Goal: Information Seeking & Learning: Learn about a topic

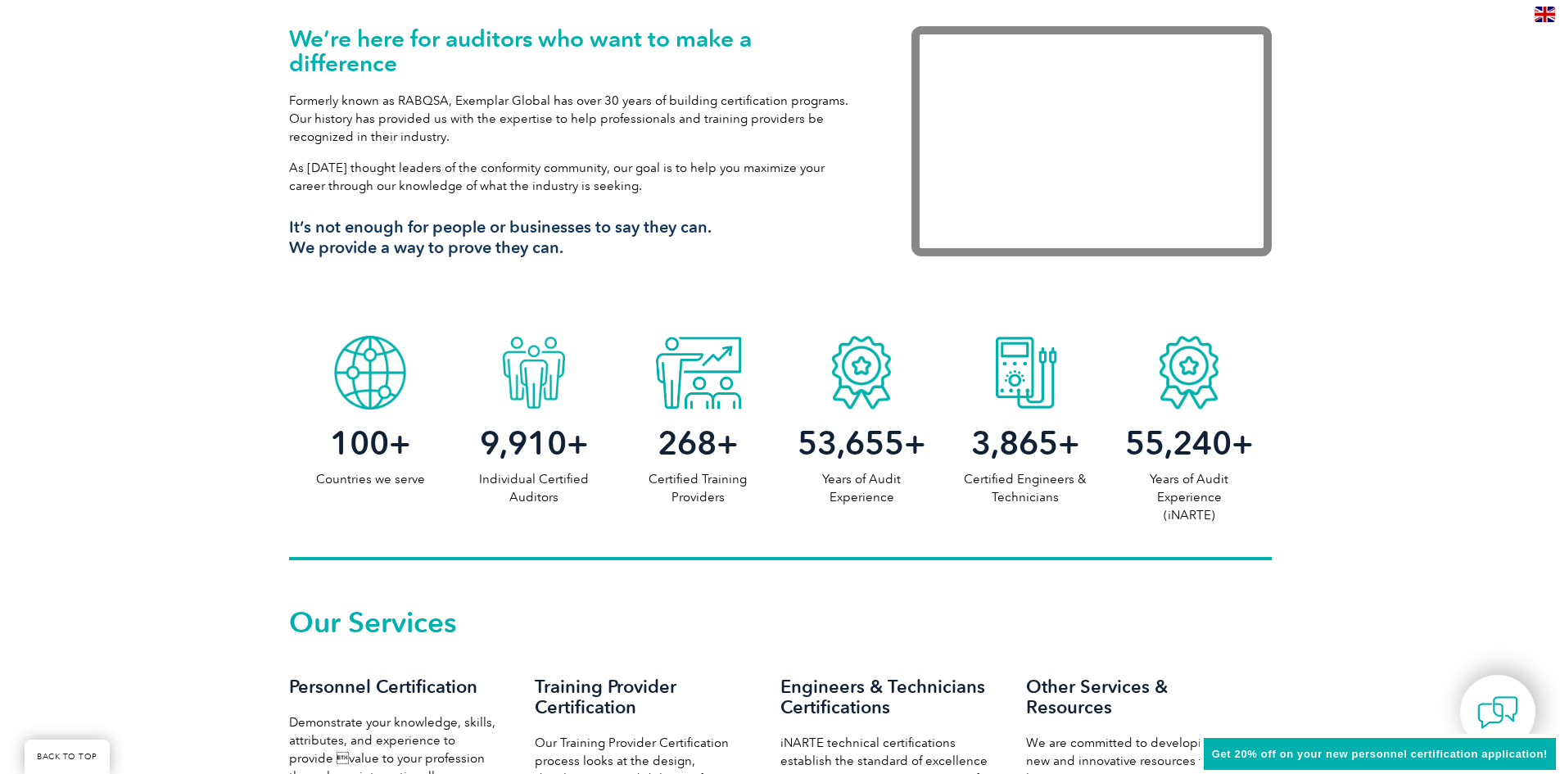
scroll to position [573, 0]
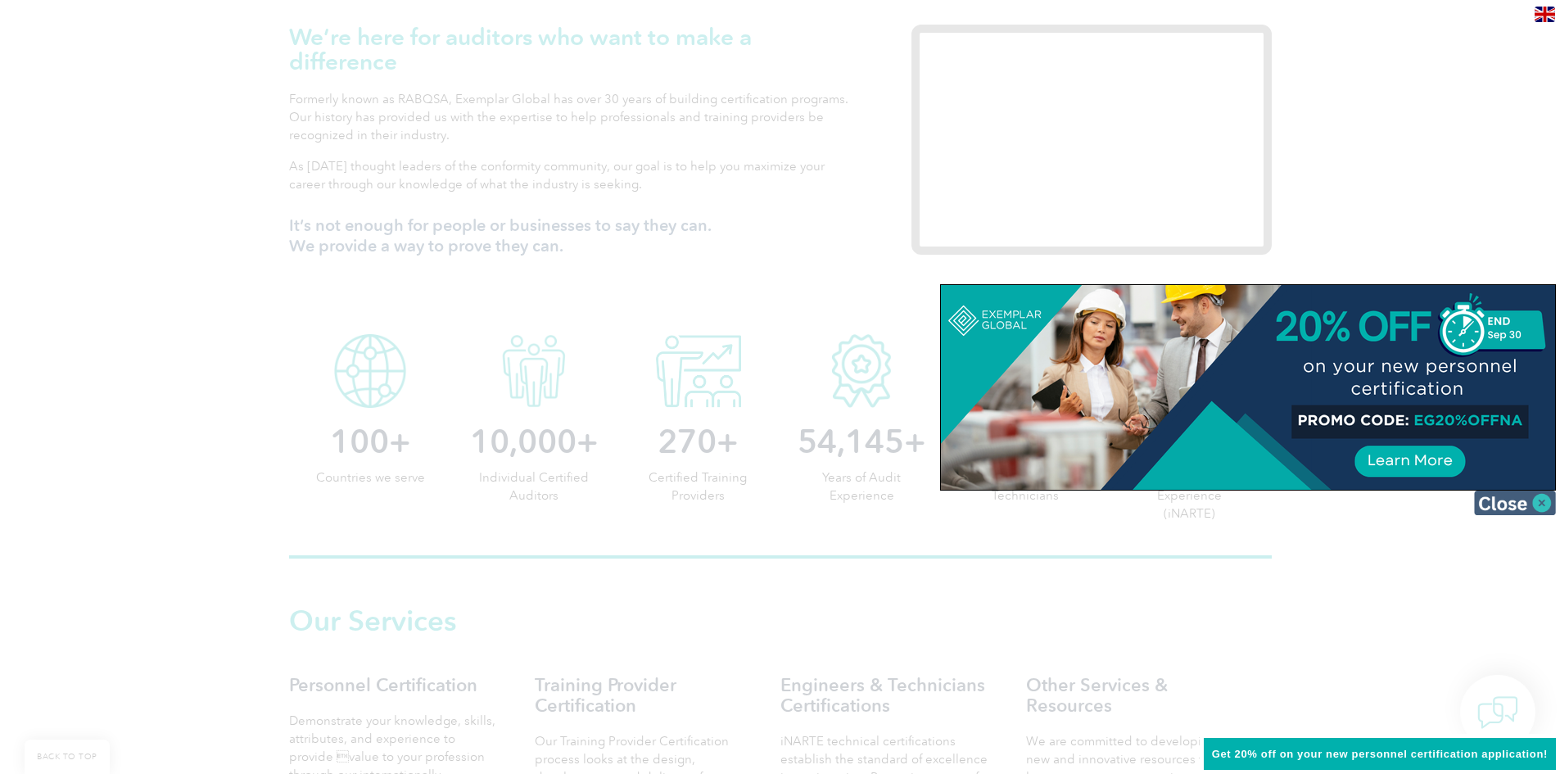
click at [1524, 506] on img at bounding box center [1515, 502] width 82 height 25
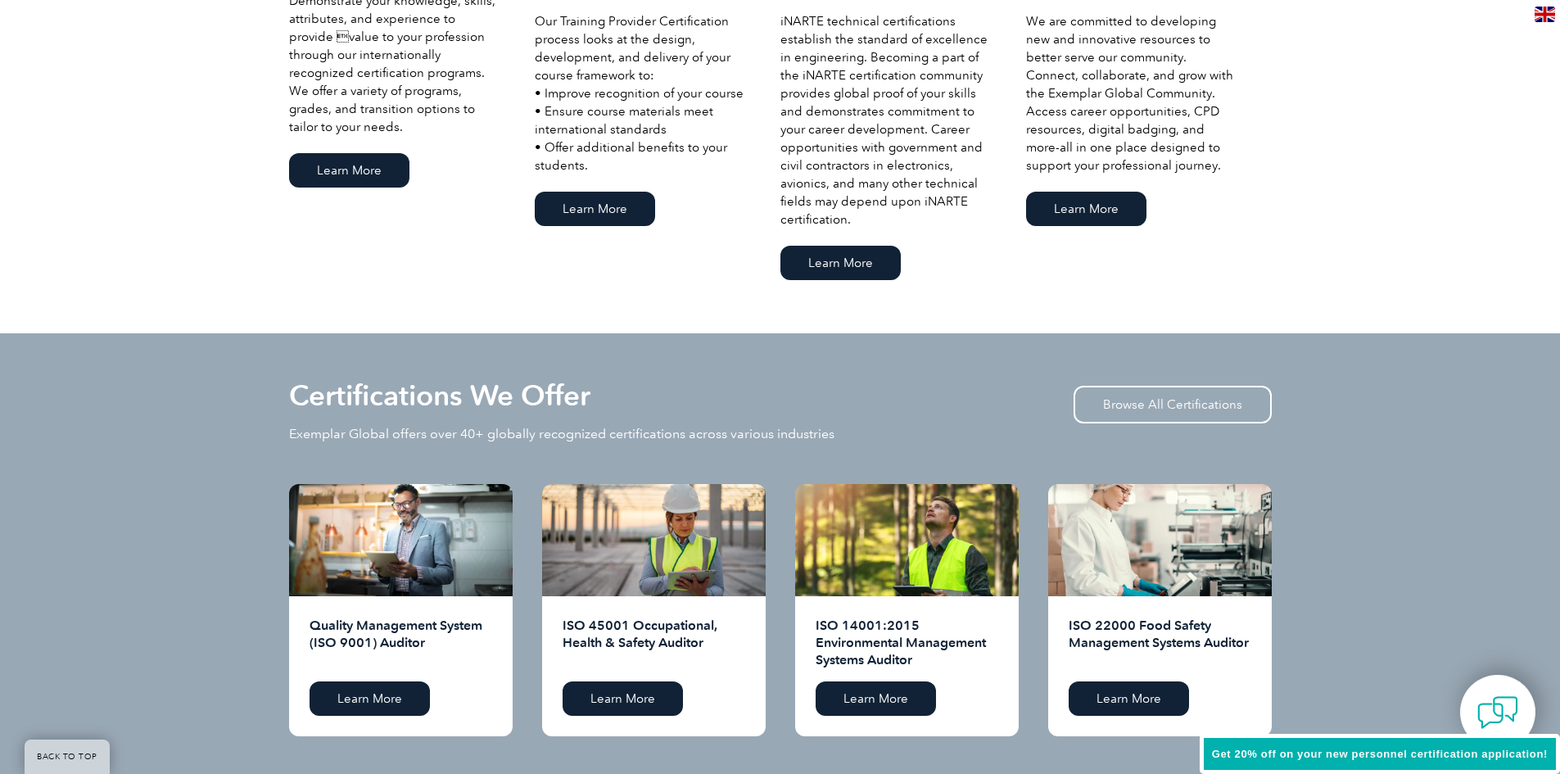
scroll to position [1392, 0]
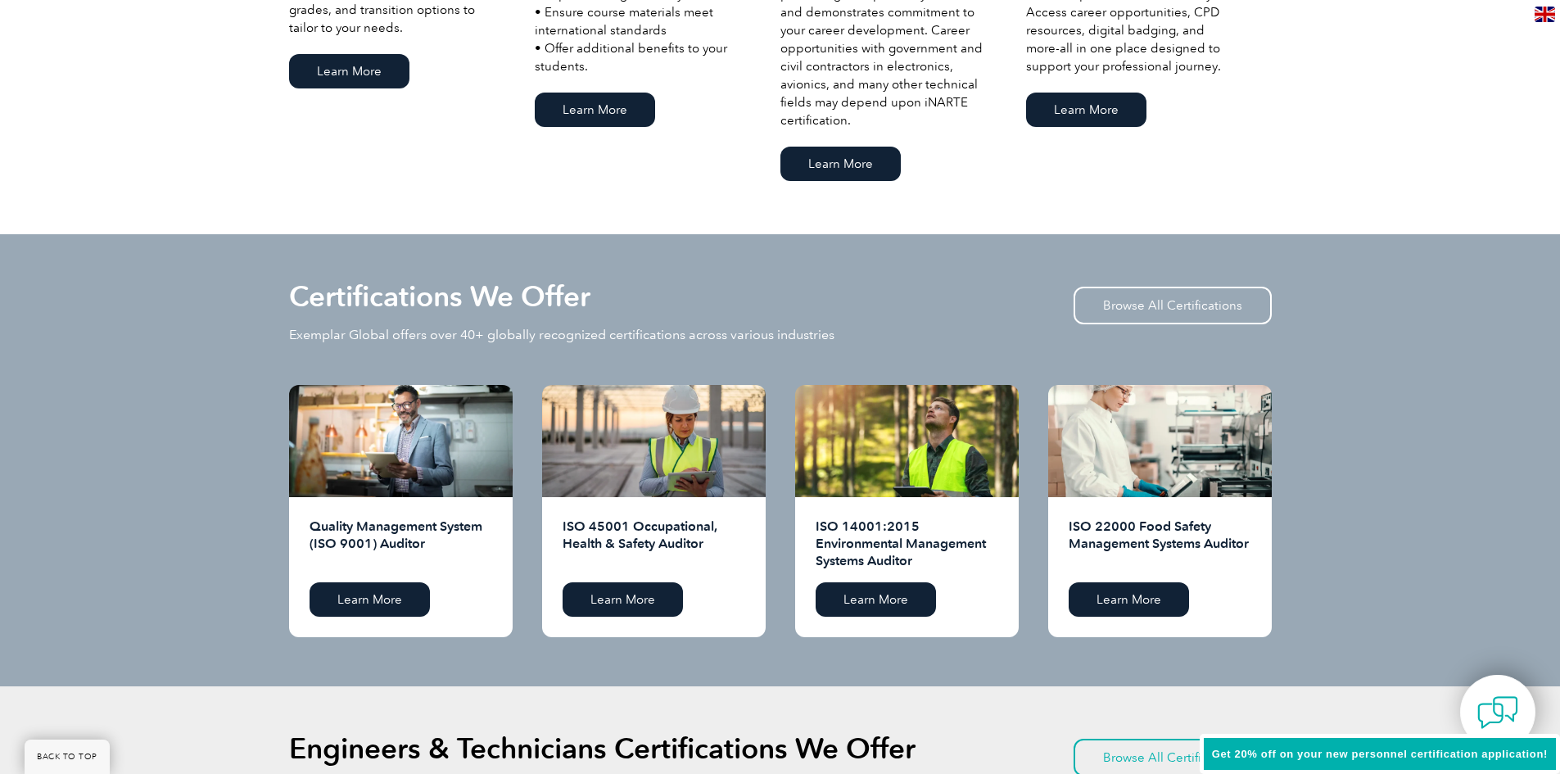
click at [395, 529] on h2 "Quality Management System (ISO 9001) Auditor" at bounding box center [400, 543] width 183 height 52
click at [367, 603] on link "Learn More" at bounding box center [369, 599] width 120 height 34
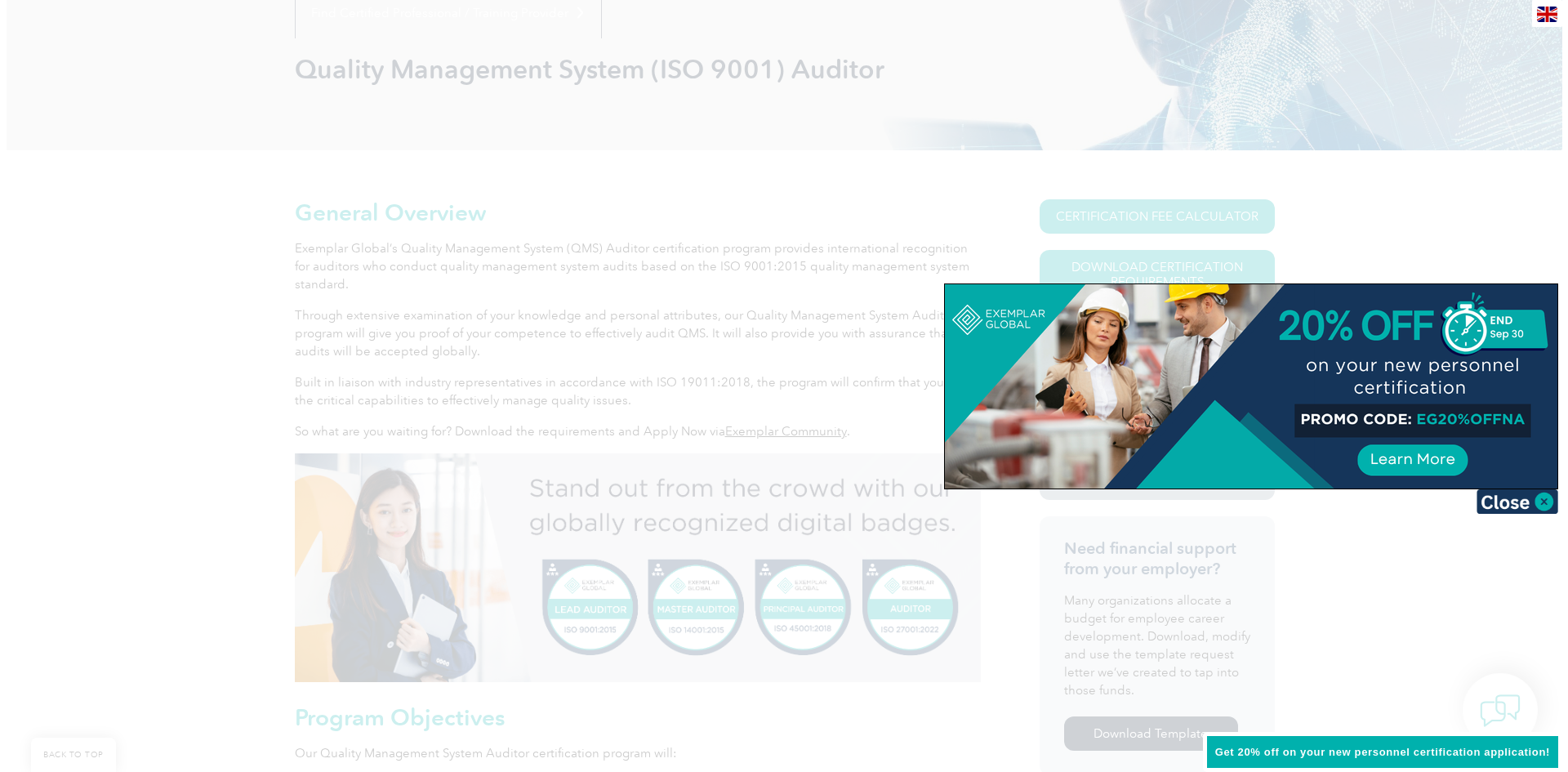
scroll to position [245, 0]
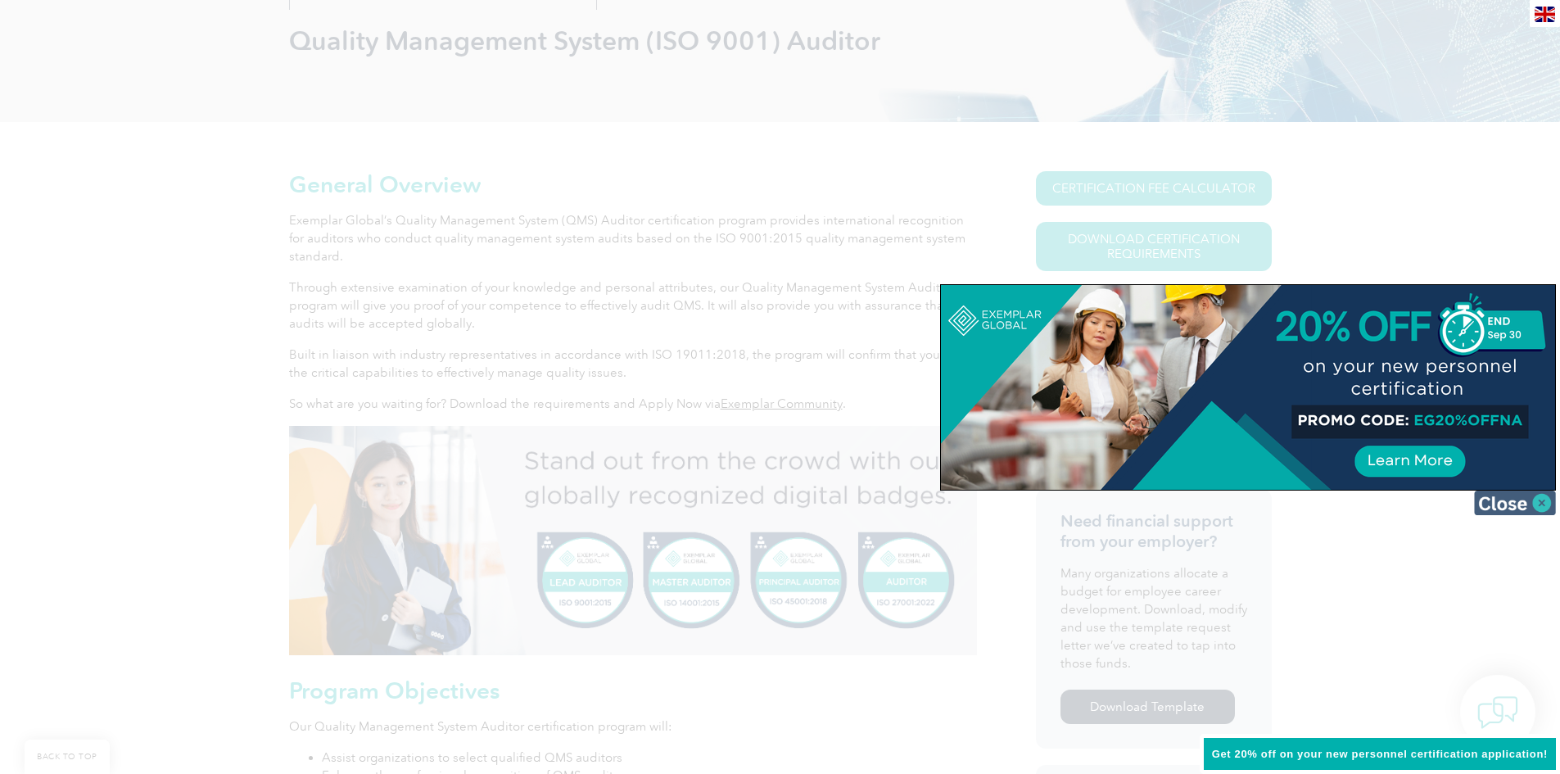
click at [1534, 506] on img at bounding box center [1515, 502] width 82 height 25
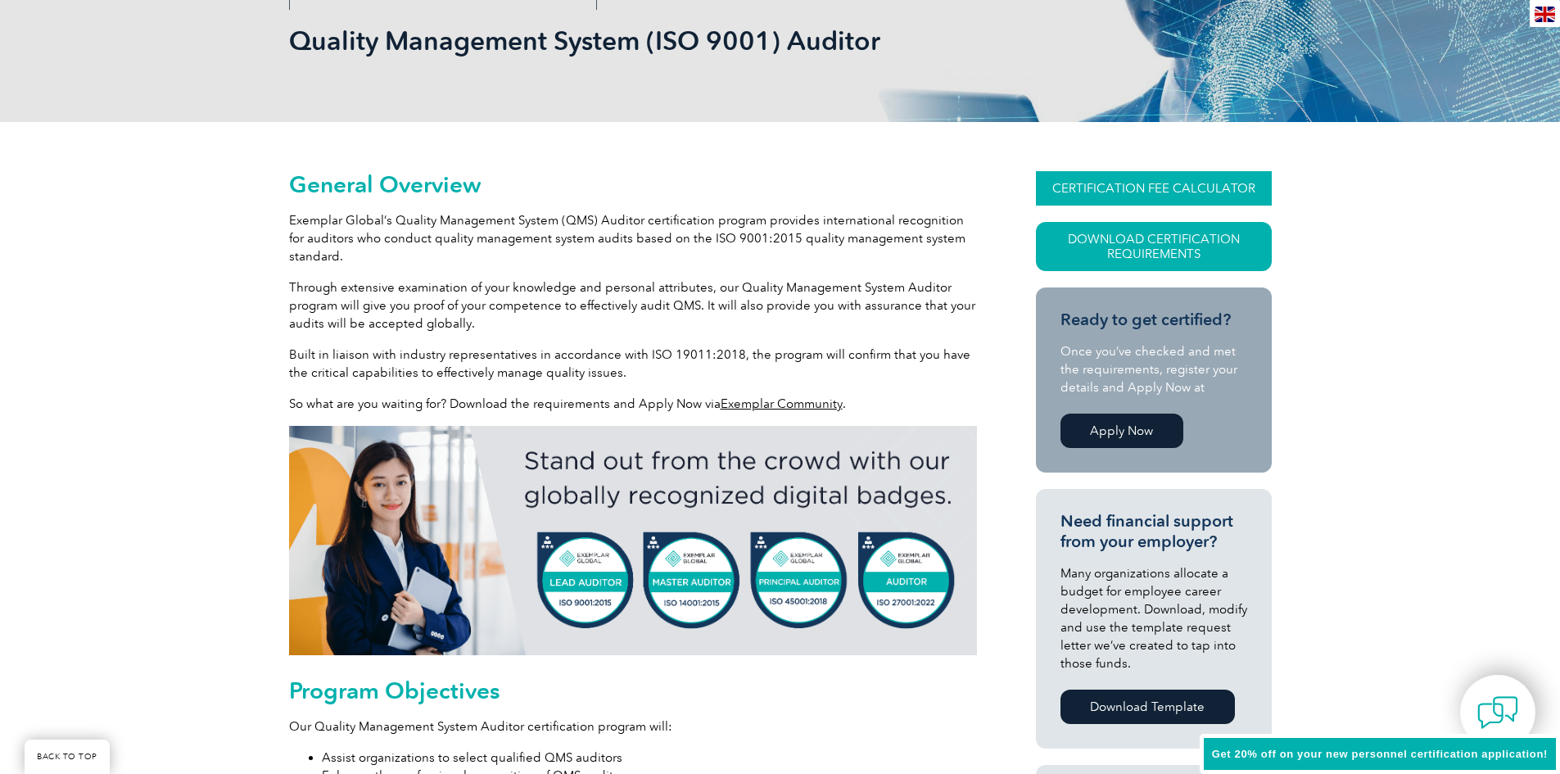
click at [1237, 177] on link "CERTIFICATION FEE CALCULATOR" at bounding box center [1154, 188] width 236 height 34
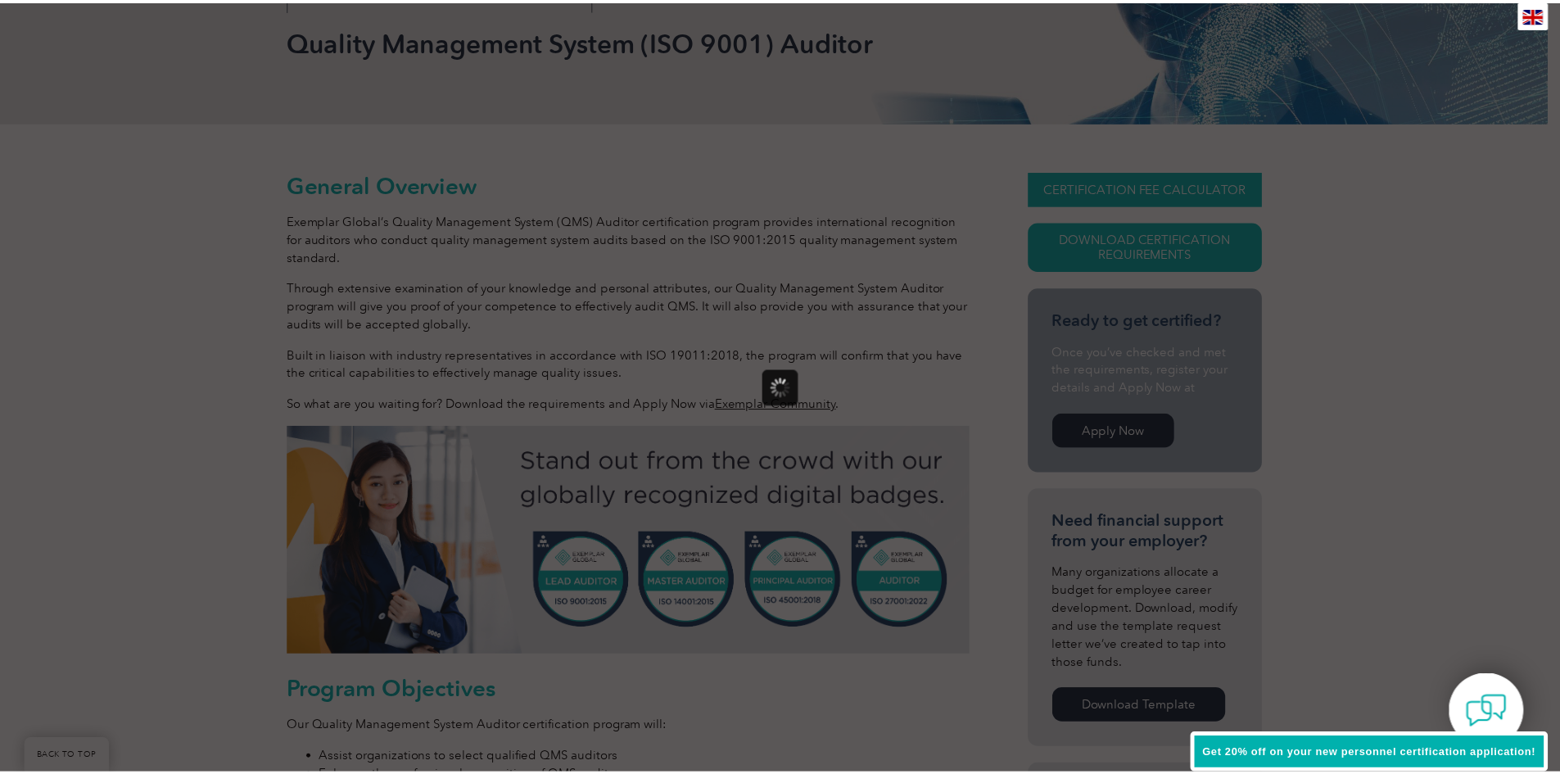
scroll to position [0, 0]
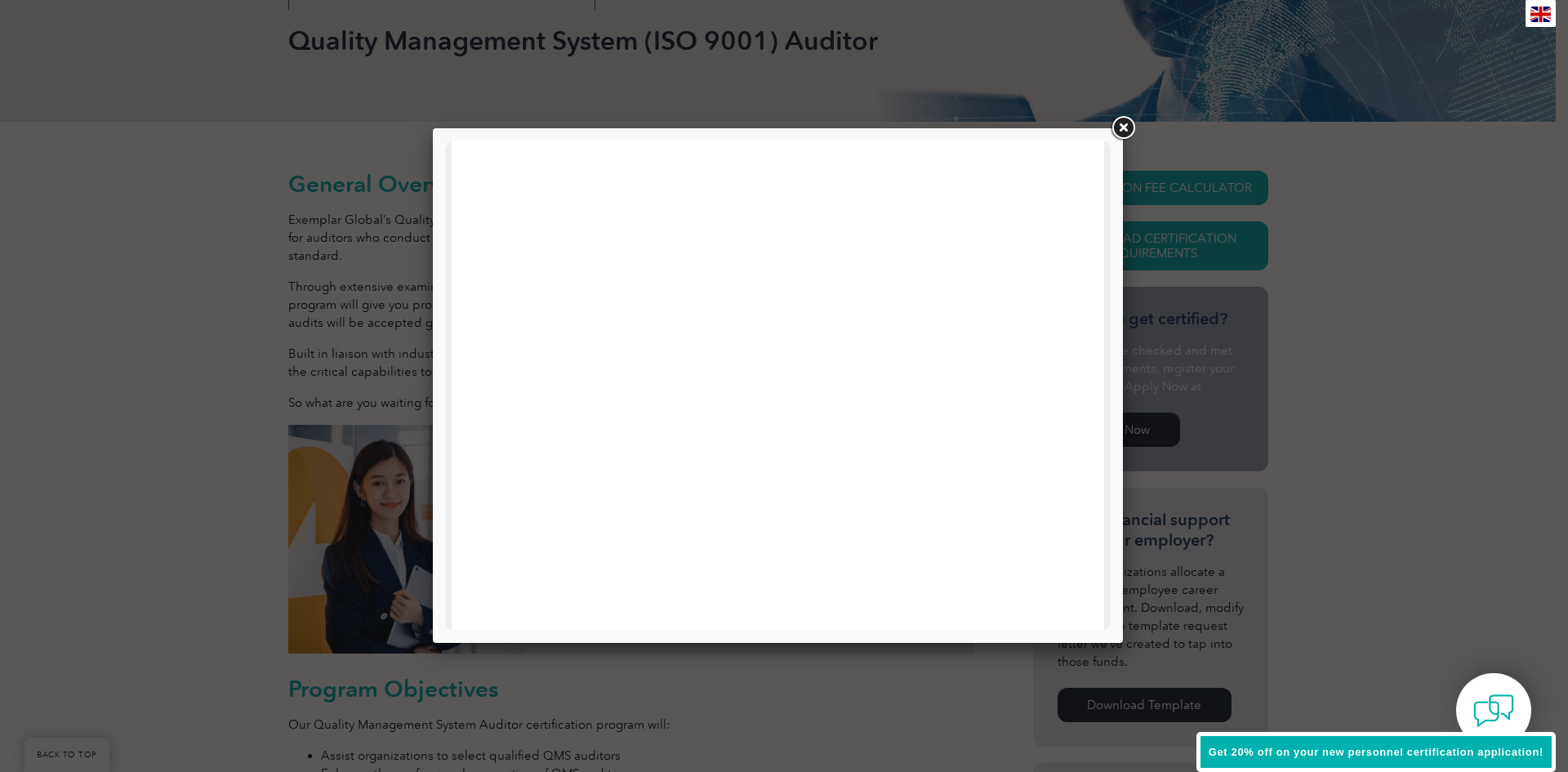
click at [1121, 126] on link at bounding box center [1122, 128] width 29 height 29
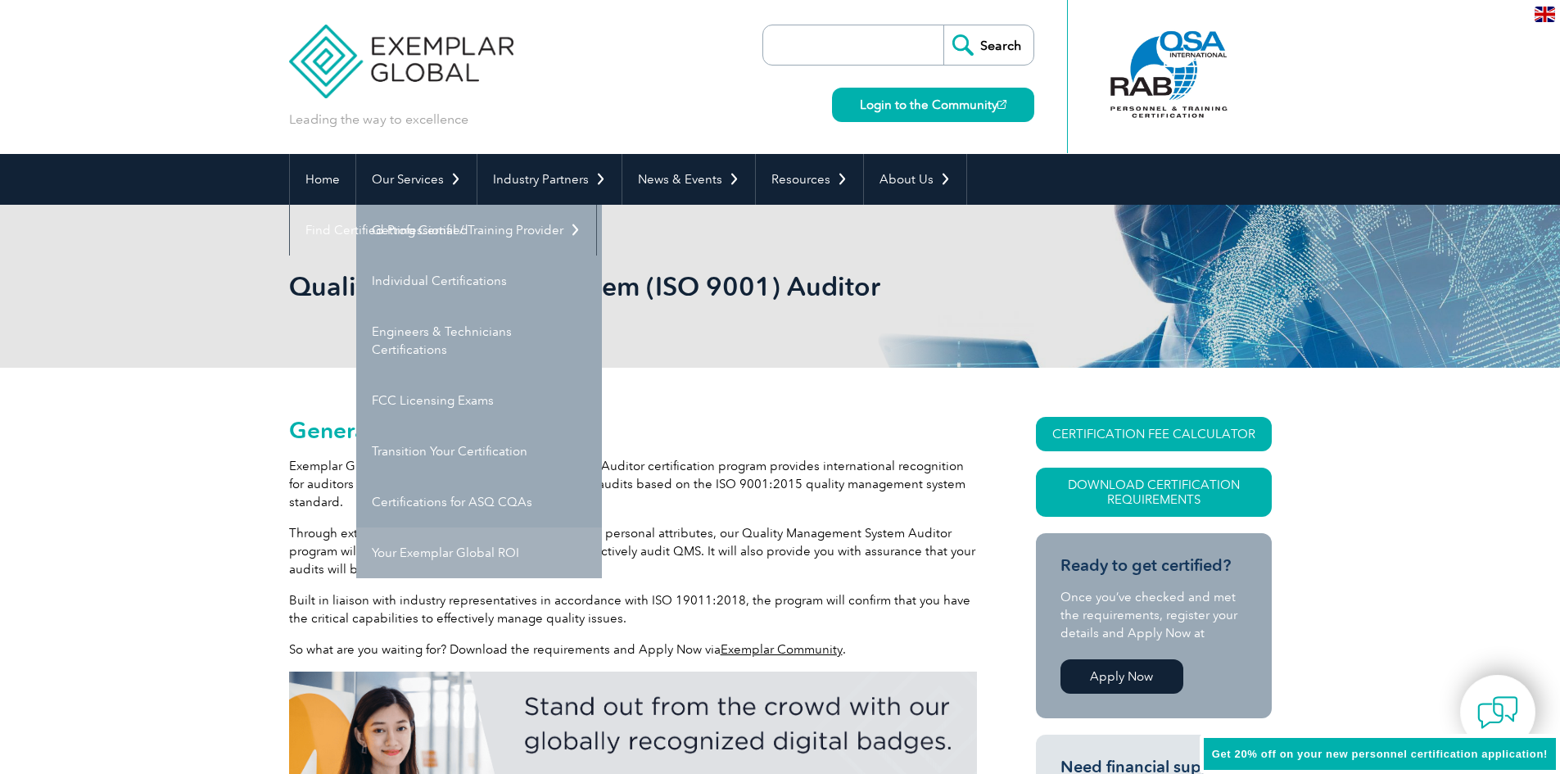
click at [418, 557] on link "Your Exemplar Global ROI" at bounding box center [479, 552] width 246 height 51
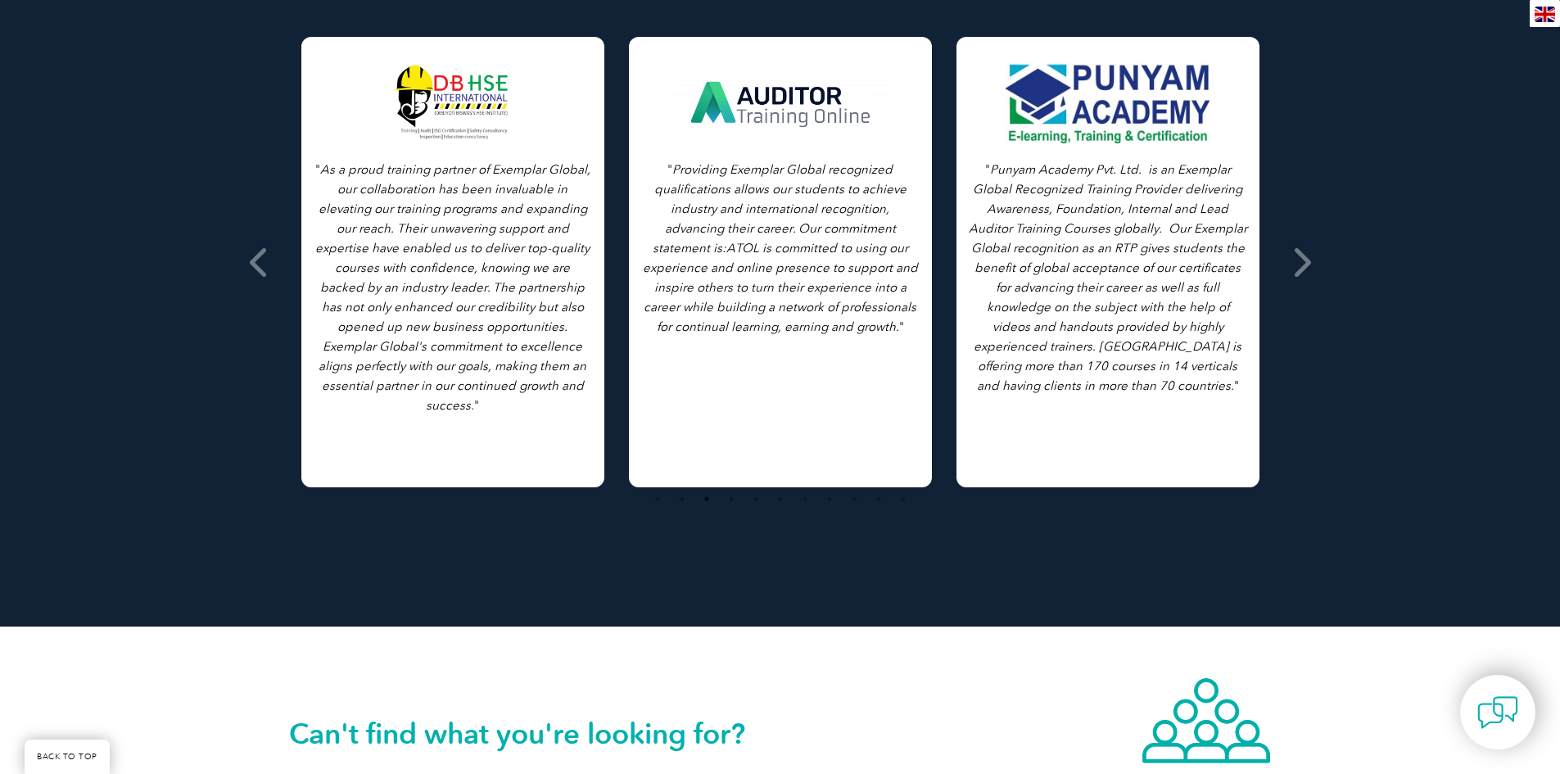
scroll to position [1176, 0]
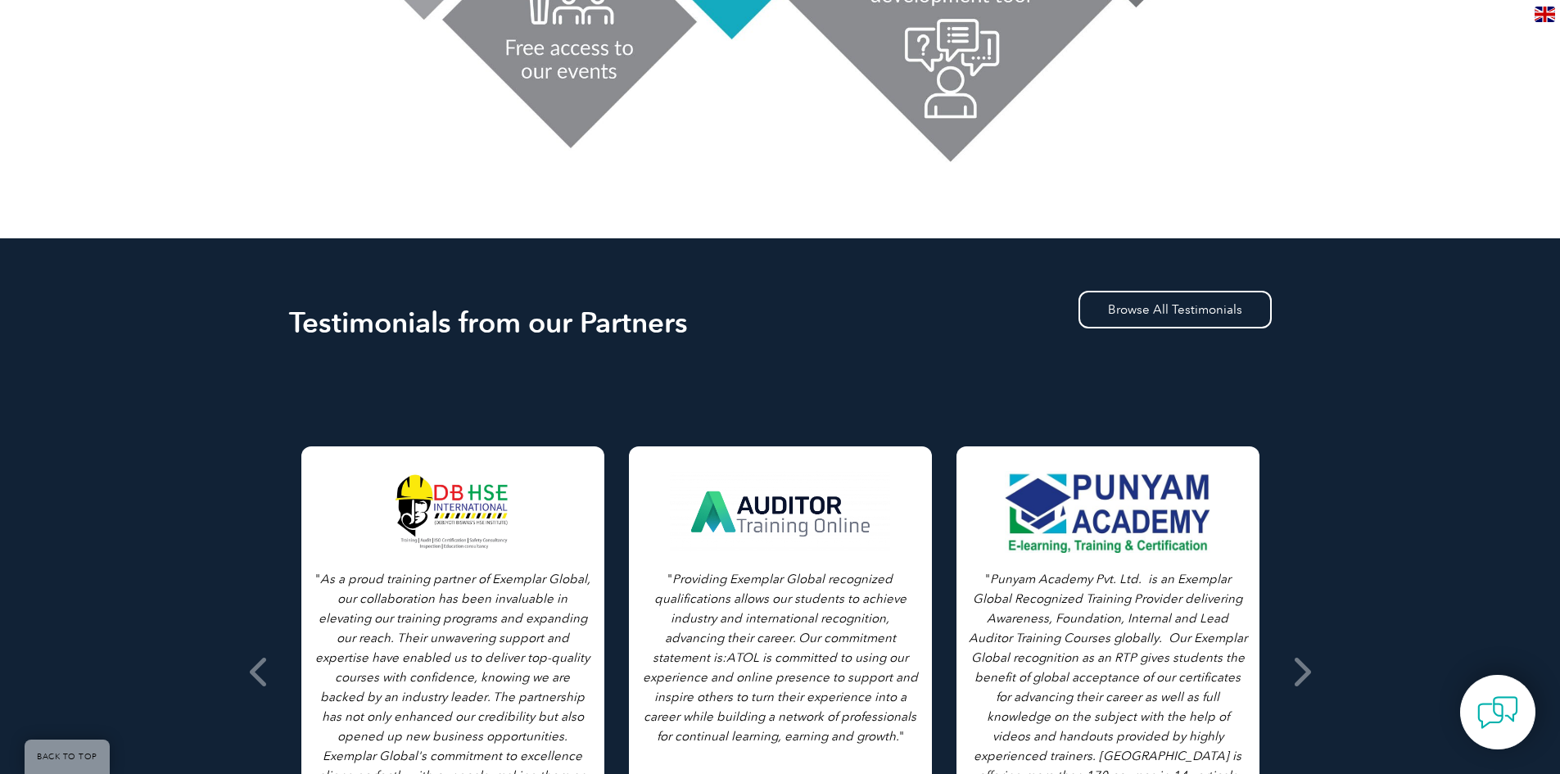
click at [793, 508] on div at bounding box center [780, 512] width 223 height 82
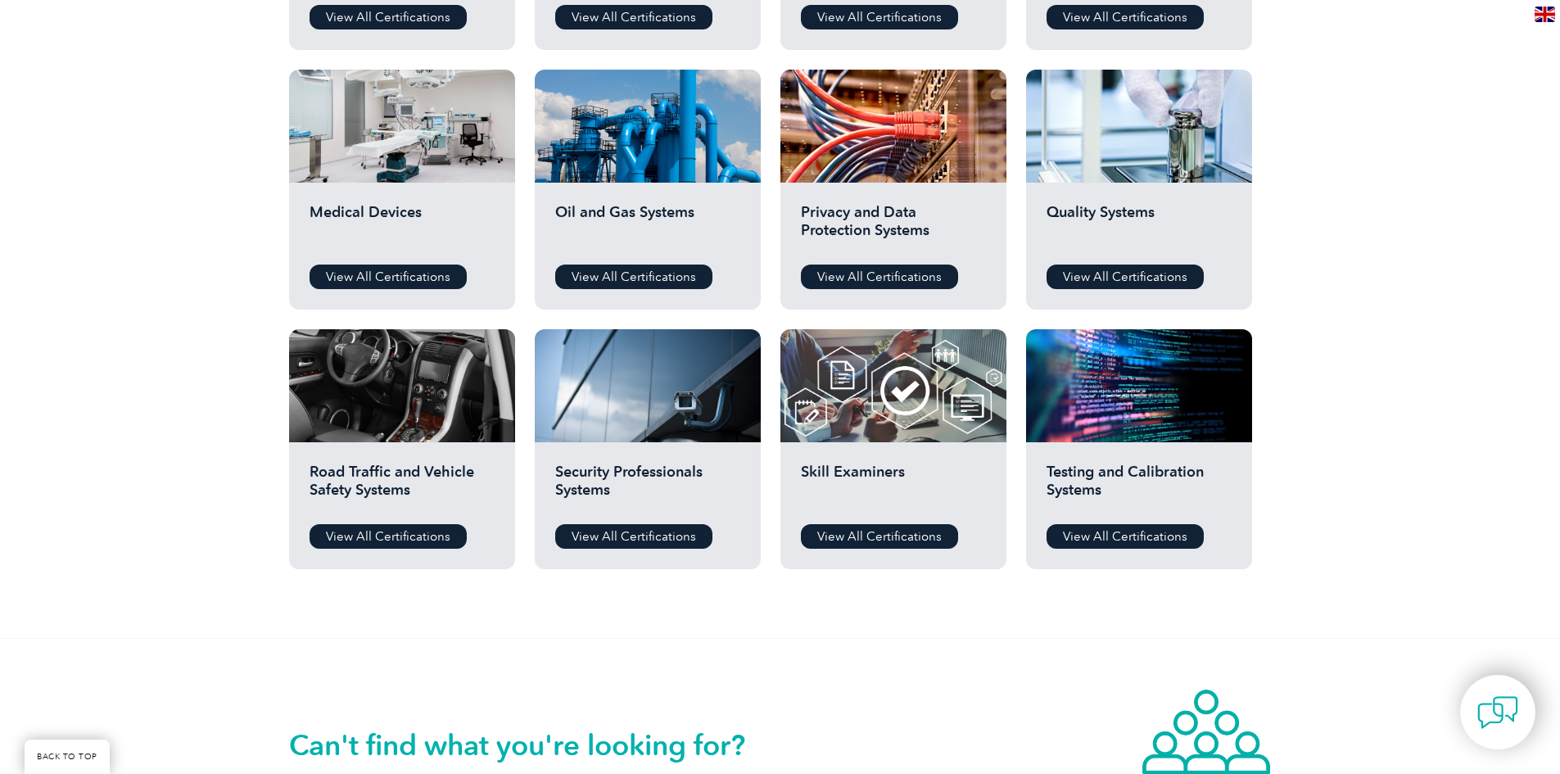
scroll to position [982, 0]
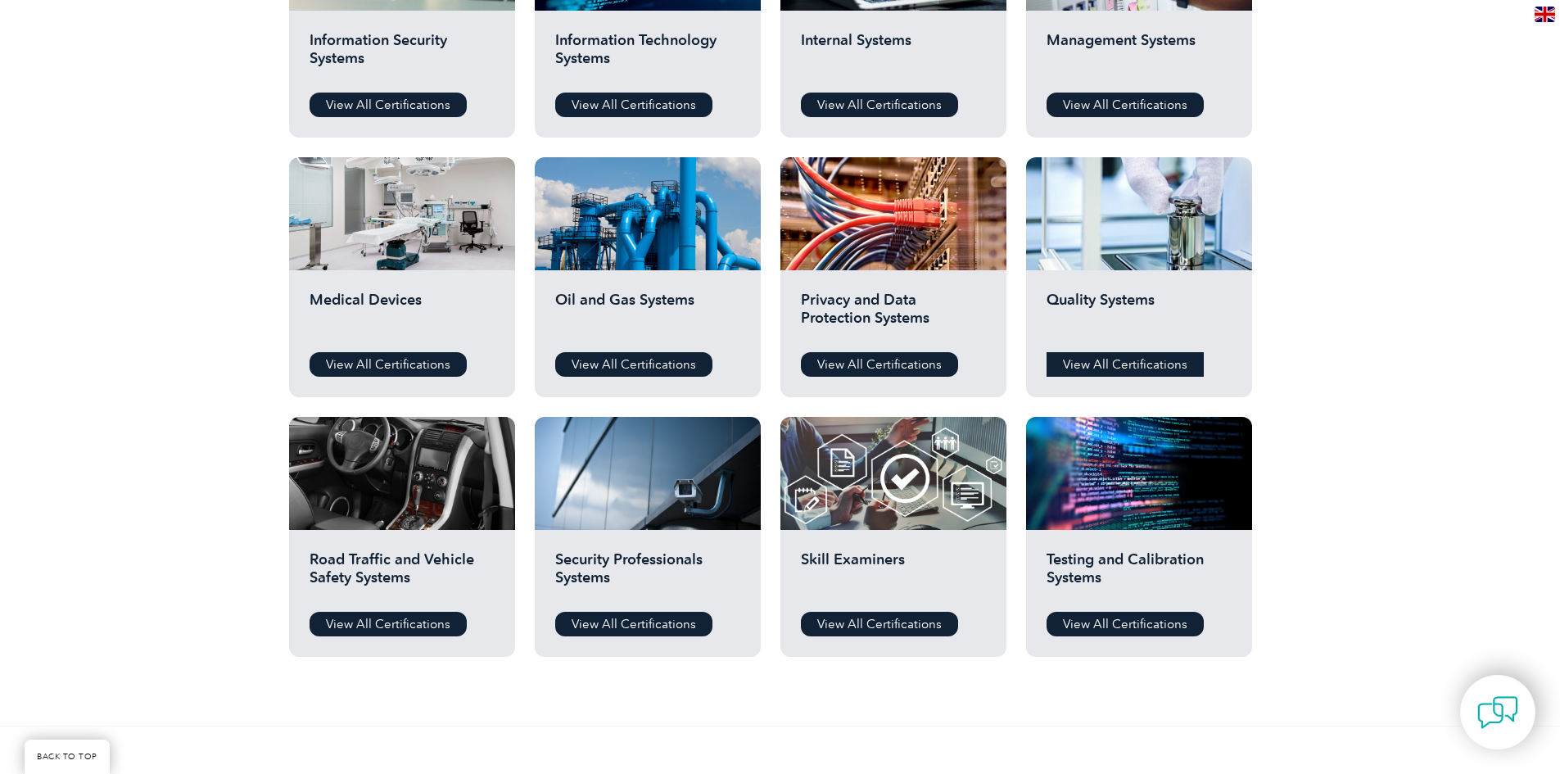
click at [1123, 363] on link "View All Certifications" at bounding box center [1124, 364] width 157 height 25
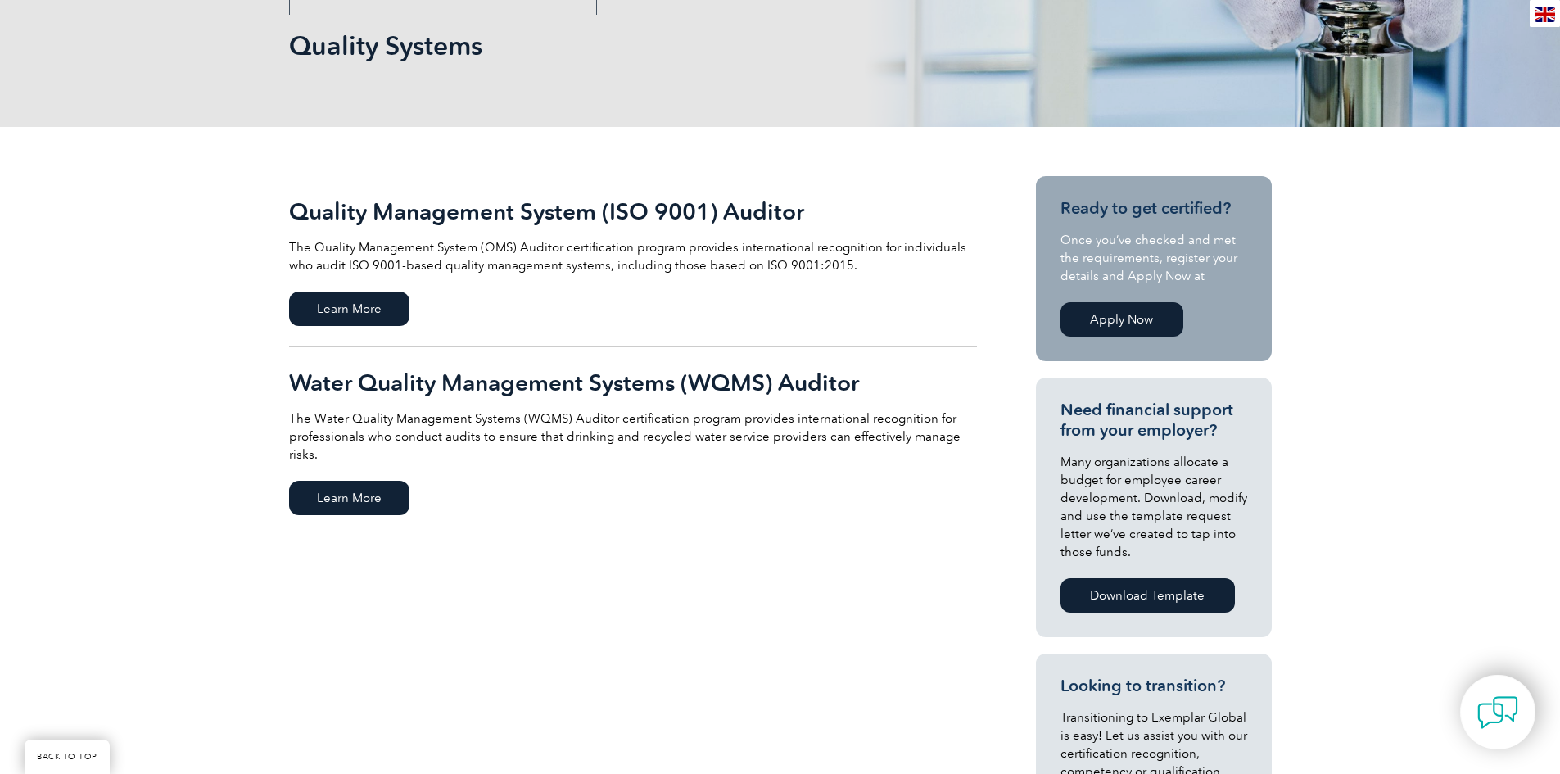
scroll to position [82, 0]
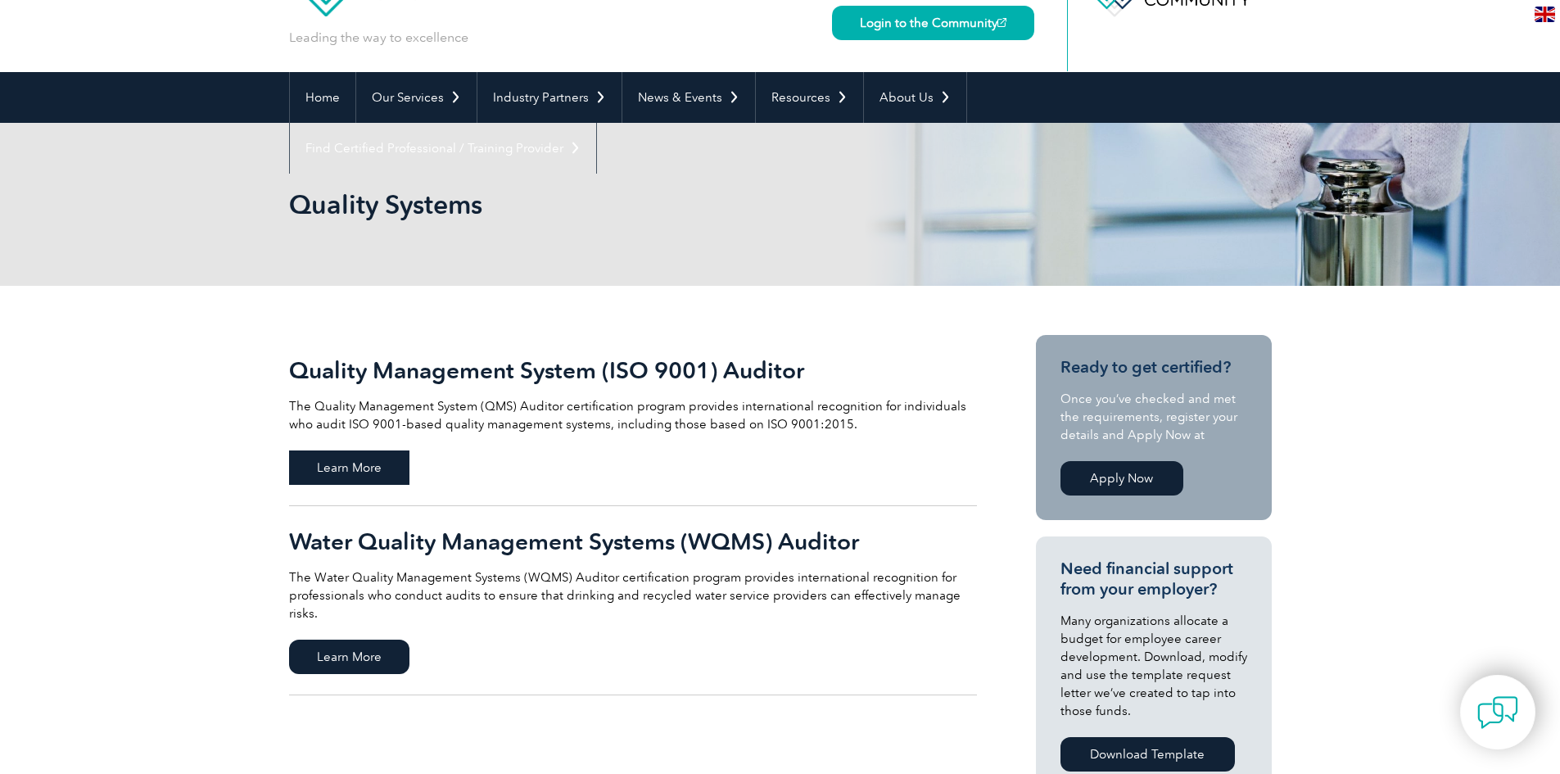
click at [379, 471] on span "Learn More" at bounding box center [349, 467] width 120 height 34
